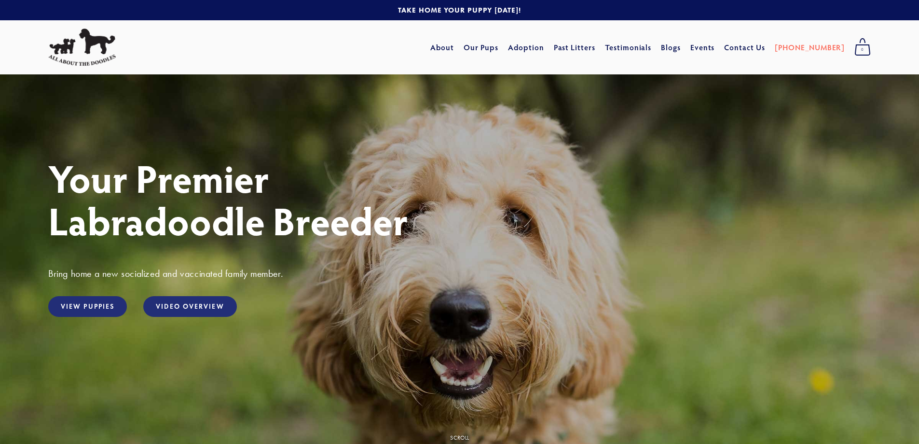
click at [499, 48] on link "Our Pups" at bounding box center [481, 47] width 35 height 17
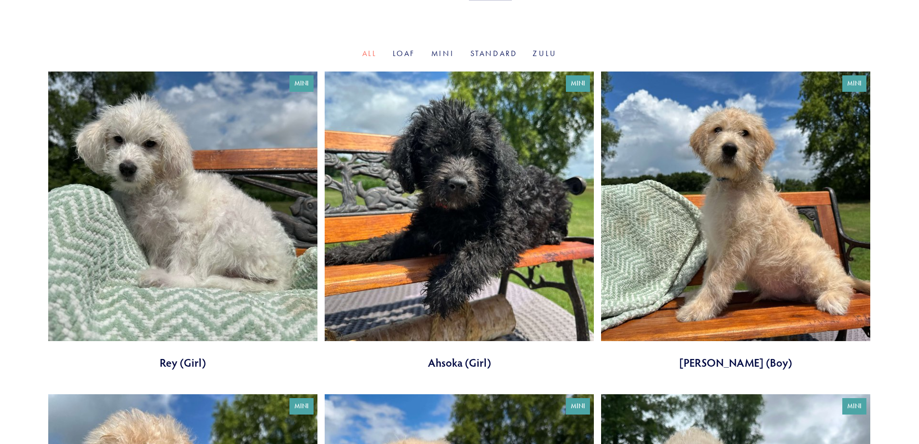
scroll to position [307, 0]
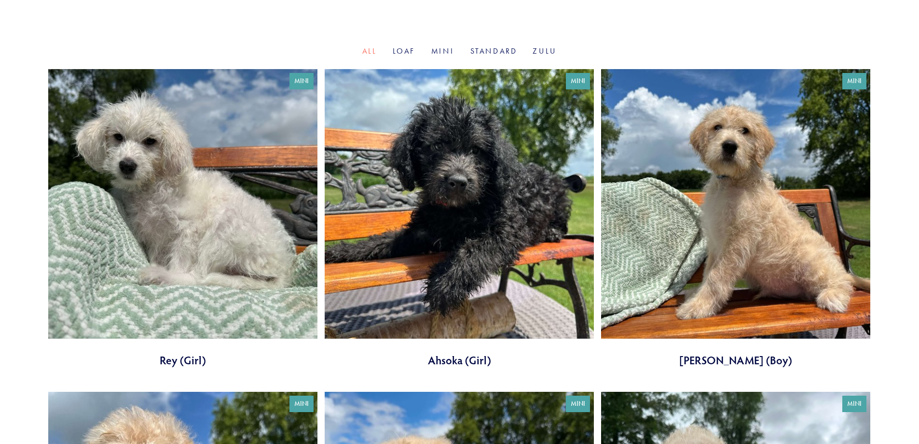
click at [486, 50] on link "Standard" at bounding box center [494, 50] width 47 height 9
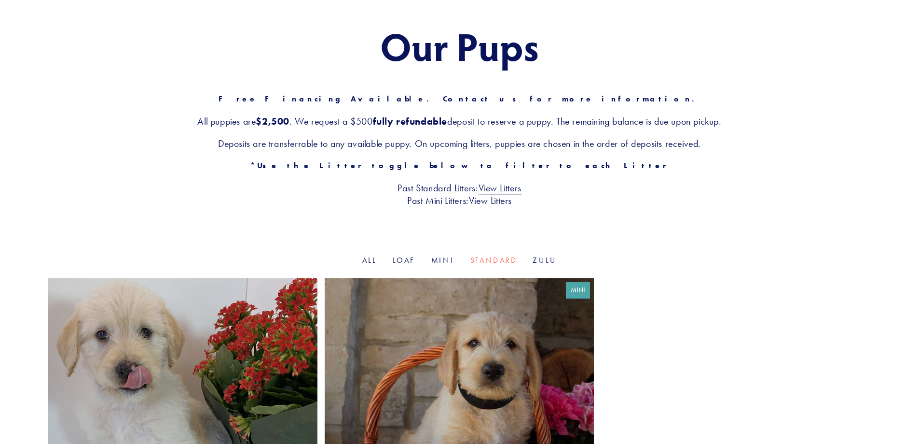
scroll to position [98, 0]
click at [499, 191] on link "View Litters" at bounding box center [500, 187] width 43 height 13
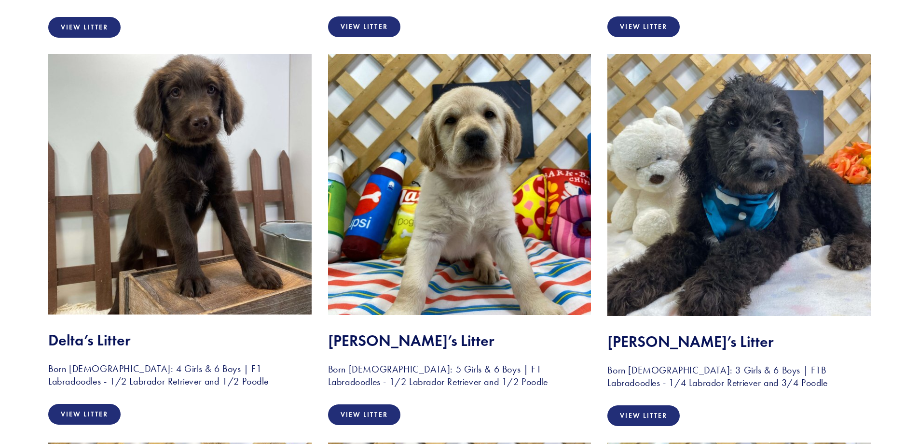
scroll to position [2502, 0]
